Goal: Task Accomplishment & Management: Manage account settings

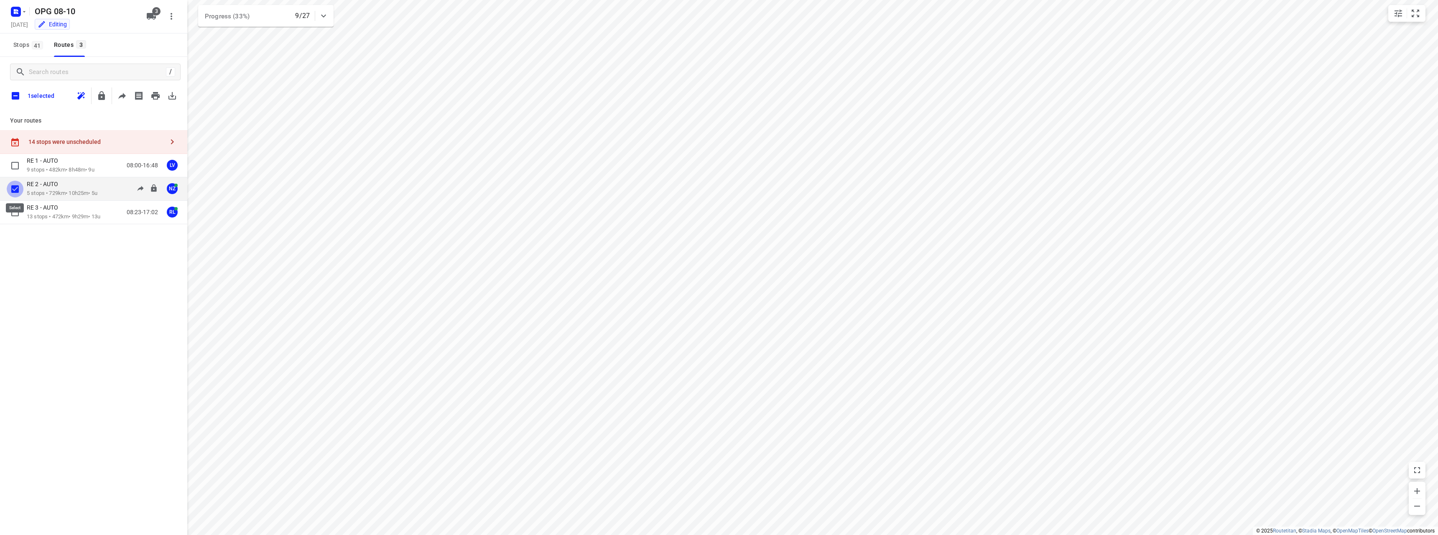
click at [14, 194] on input "checkbox" at bounding box center [15, 189] width 17 height 17
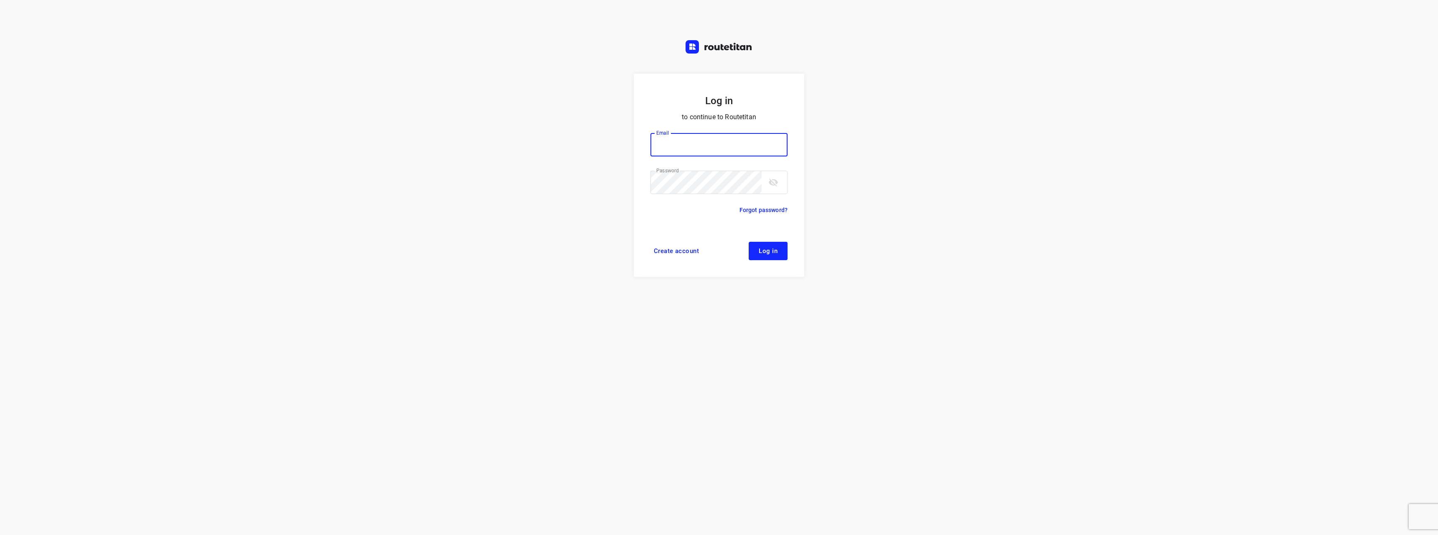
type input "[EMAIL_ADDRESS][DOMAIN_NAME]"
click at [770, 252] on span "Log in" at bounding box center [768, 250] width 19 height 7
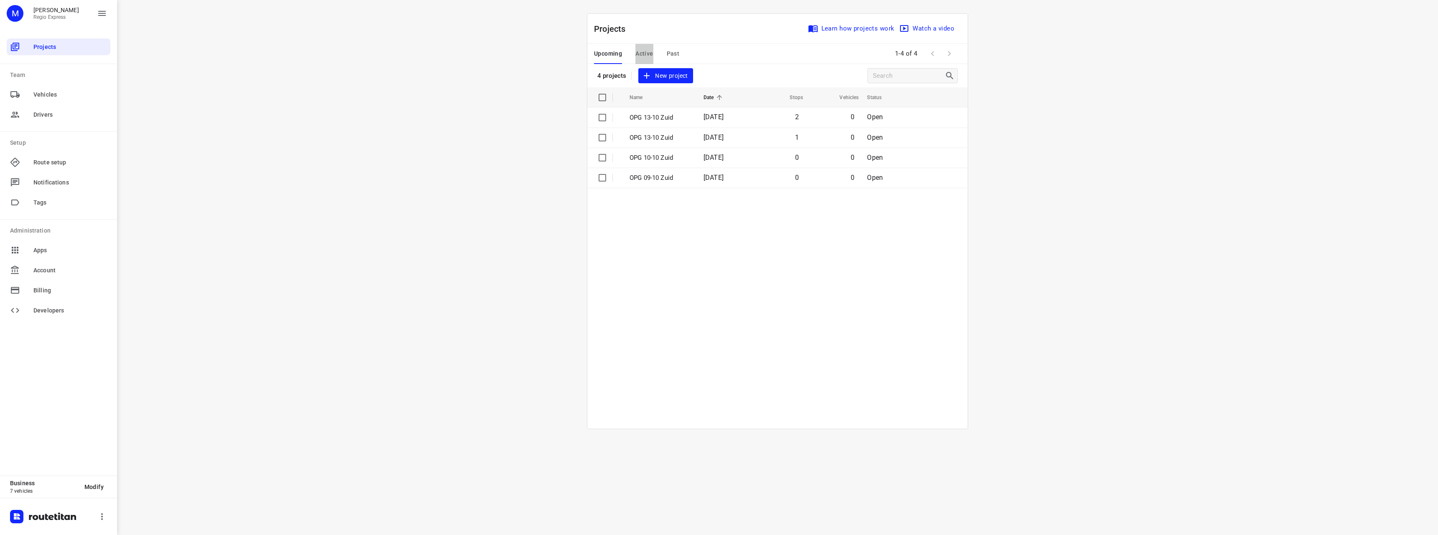
click at [648, 58] on span "Active" at bounding box center [644, 53] width 18 height 10
